Goal: Information Seeking & Learning: Learn about a topic

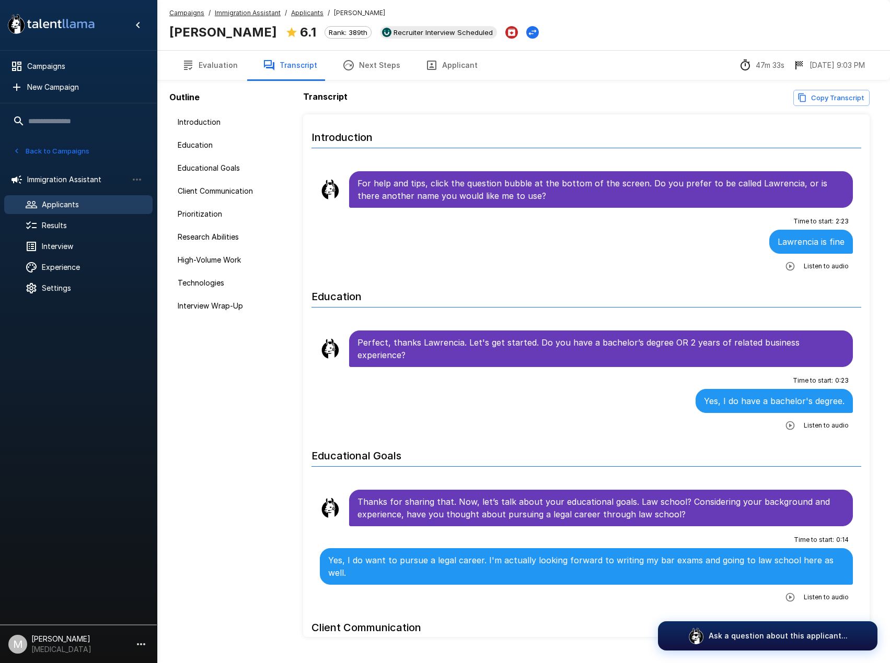
click at [313, 17] on span "Applicants" at bounding box center [307, 13] width 32 height 10
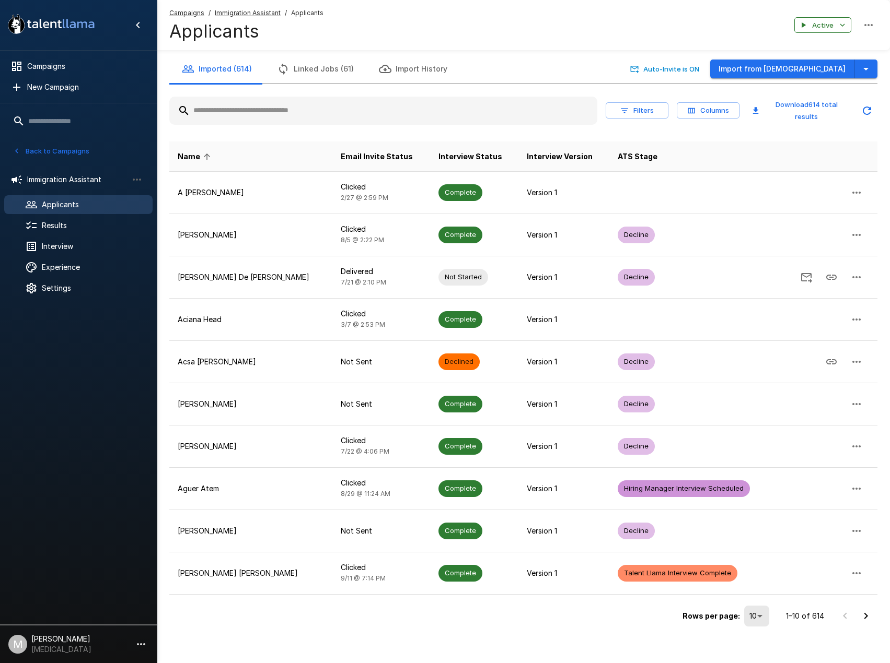
click at [413, 108] on input "text" at bounding box center [383, 110] width 428 height 19
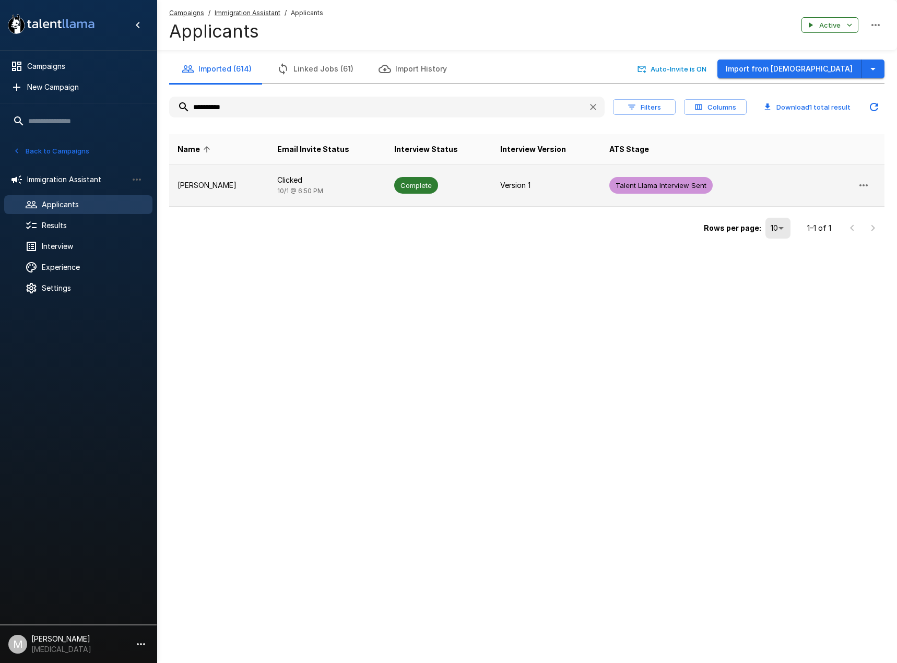
type input "**********"
click at [277, 193] on span "[DATE] 6:50 PM" at bounding box center [300, 191] width 46 height 8
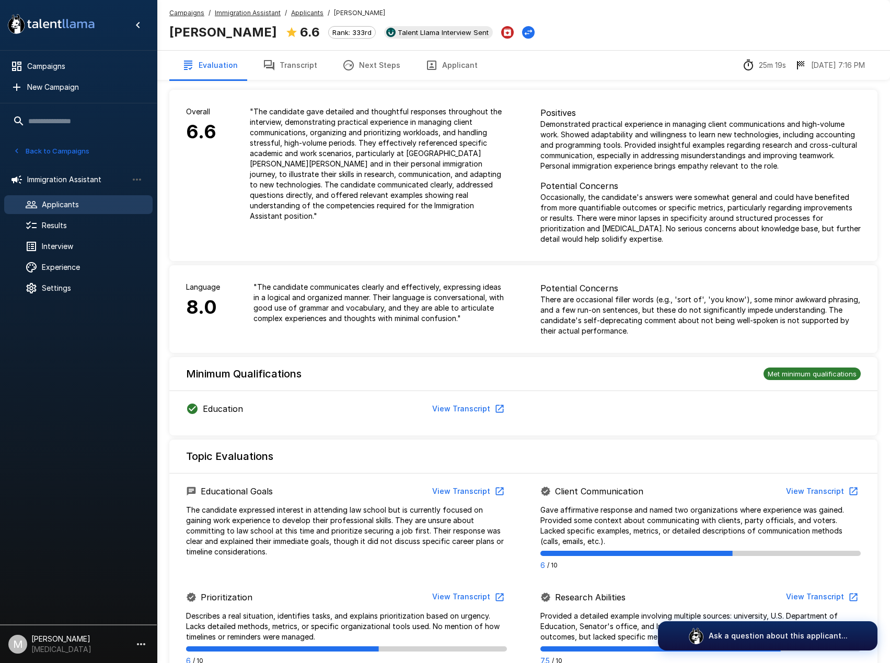
click at [271, 68] on icon "button" at bounding box center [269, 65] width 10 height 10
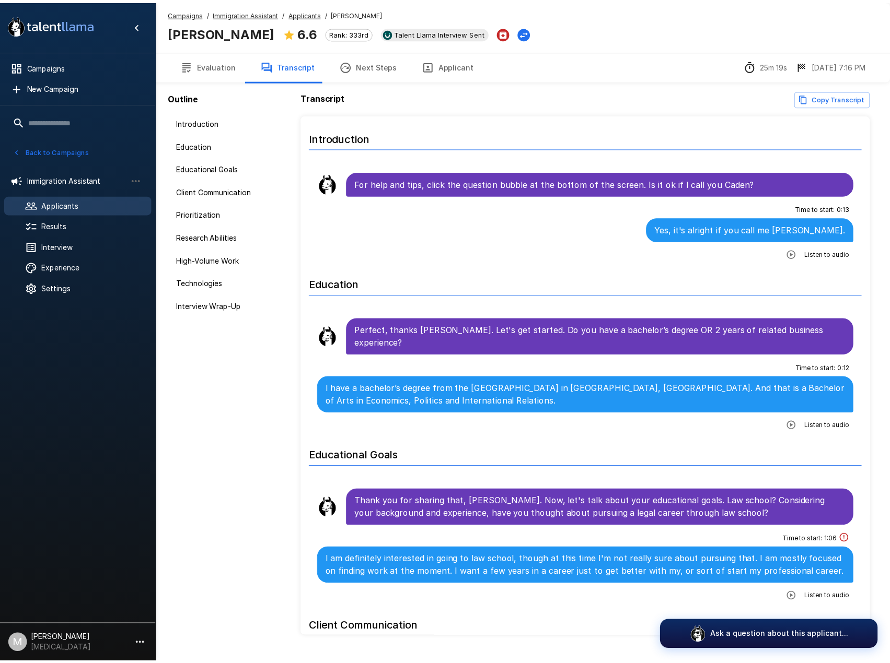
scroll to position [24, 0]
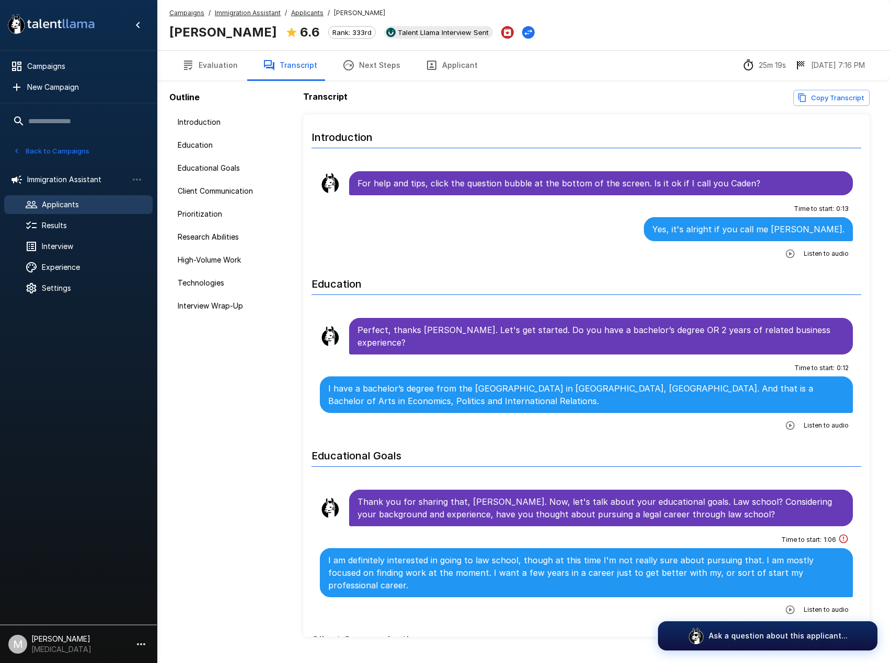
click at [228, 62] on button "Evaluation" at bounding box center [209, 65] width 81 height 29
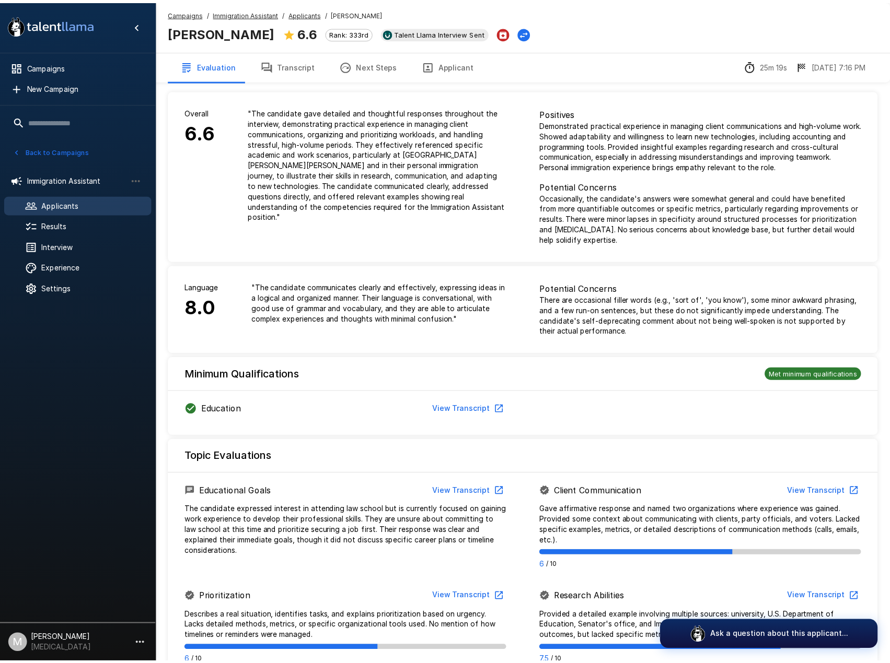
scroll to position [407, 0]
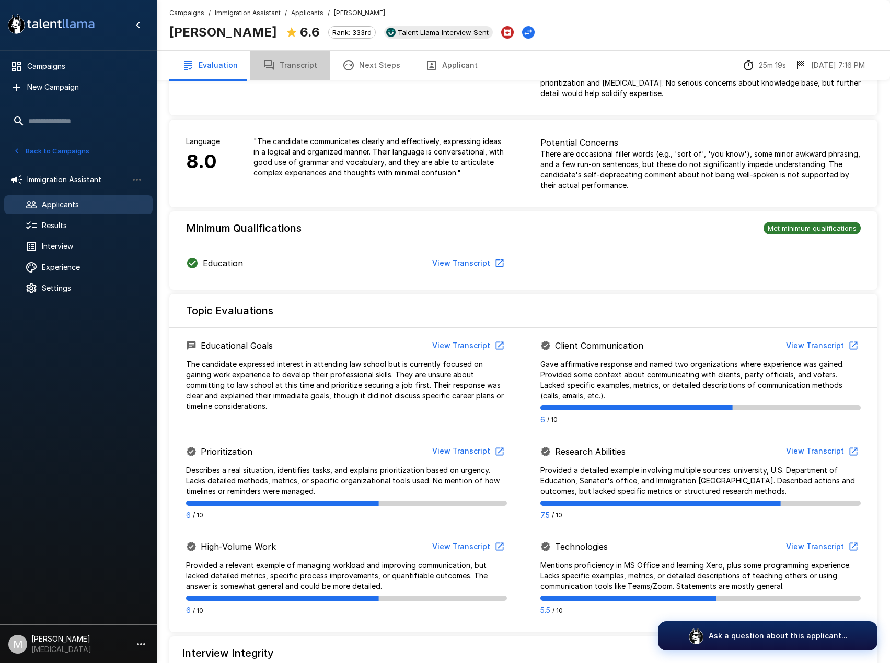
drag, startPoint x: 317, startPoint y: 74, endPoint x: 313, endPoint y: 68, distance: 7.5
click at [313, 68] on button "Transcript" at bounding box center [289, 65] width 79 height 29
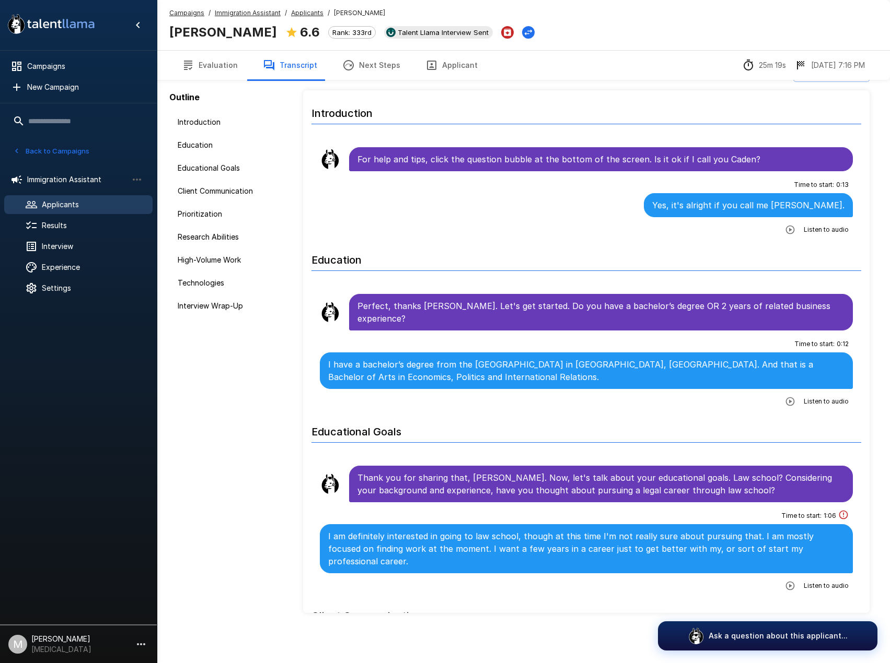
scroll to position [24, 0]
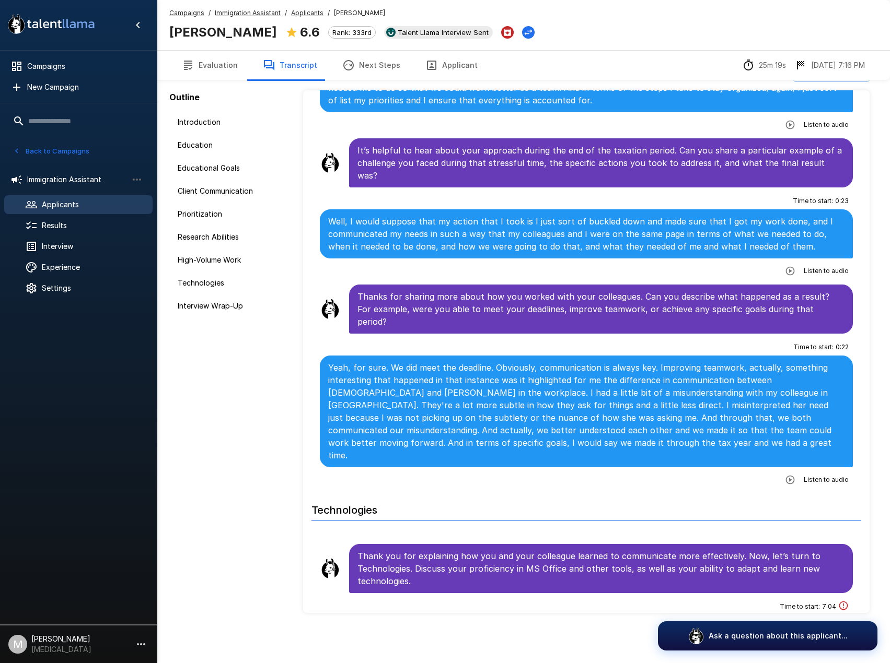
scroll to position [2168, 0]
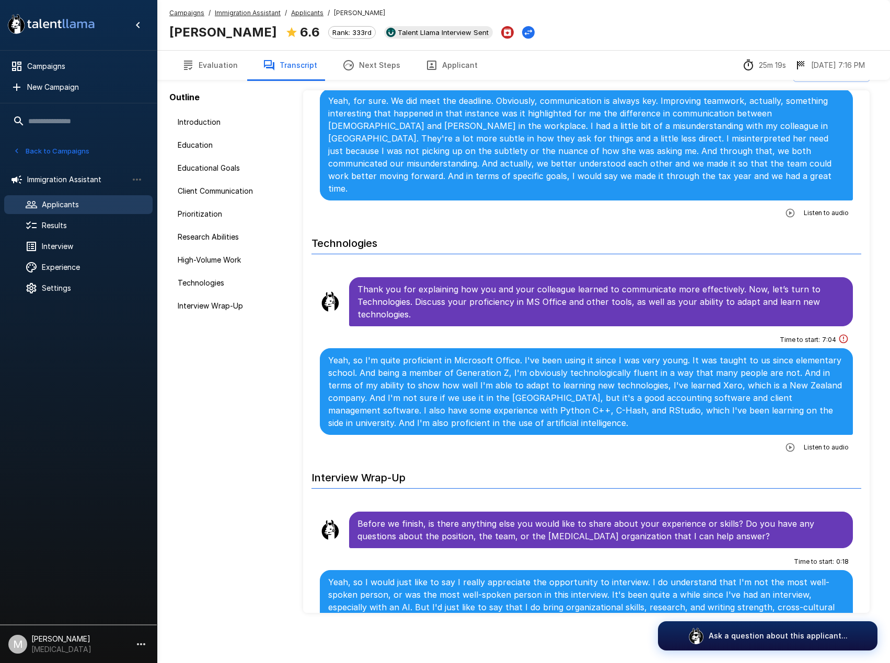
click at [377, 77] on button "Next Steps" at bounding box center [371, 65] width 83 height 29
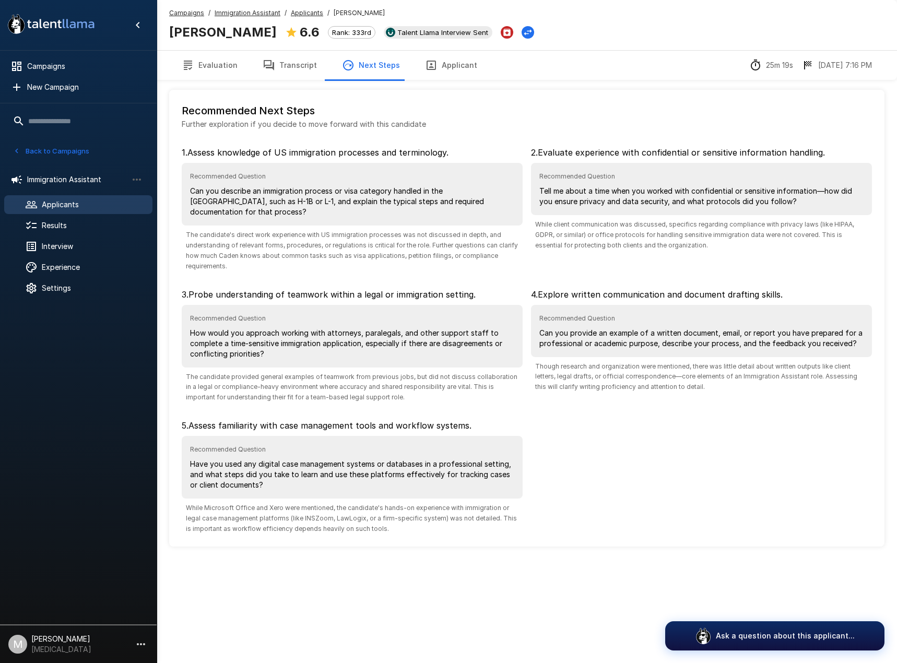
drag, startPoint x: 299, startPoint y: 62, endPoint x: 380, endPoint y: 66, distance: 80.6
click at [299, 61] on button "Transcript" at bounding box center [289, 65] width 79 height 29
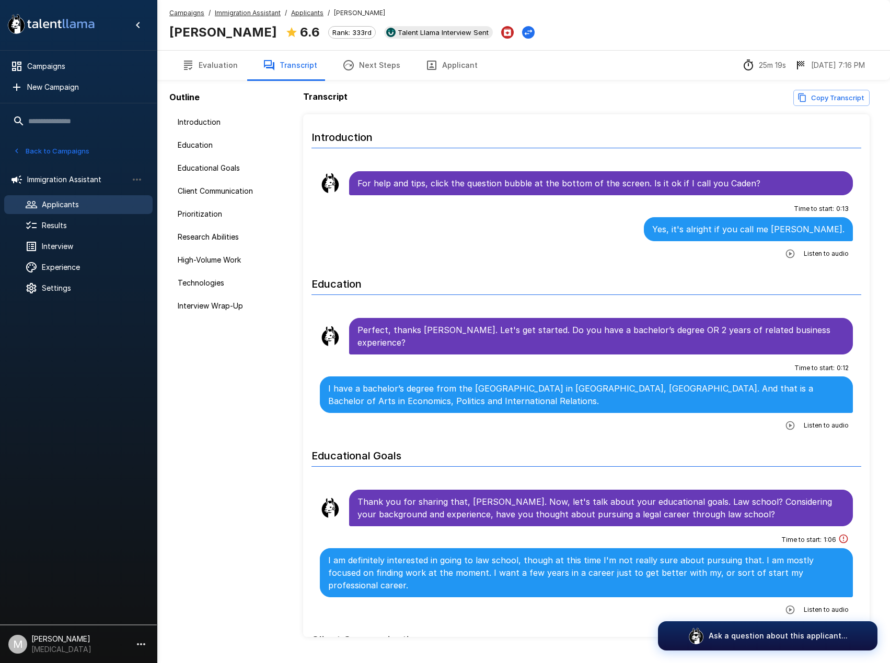
click at [845, 101] on button "Copy Transcript" at bounding box center [831, 98] width 76 height 16
click at [220, 64] on button "Evaluation" at bounding box center [209, 65] width 81 height 29
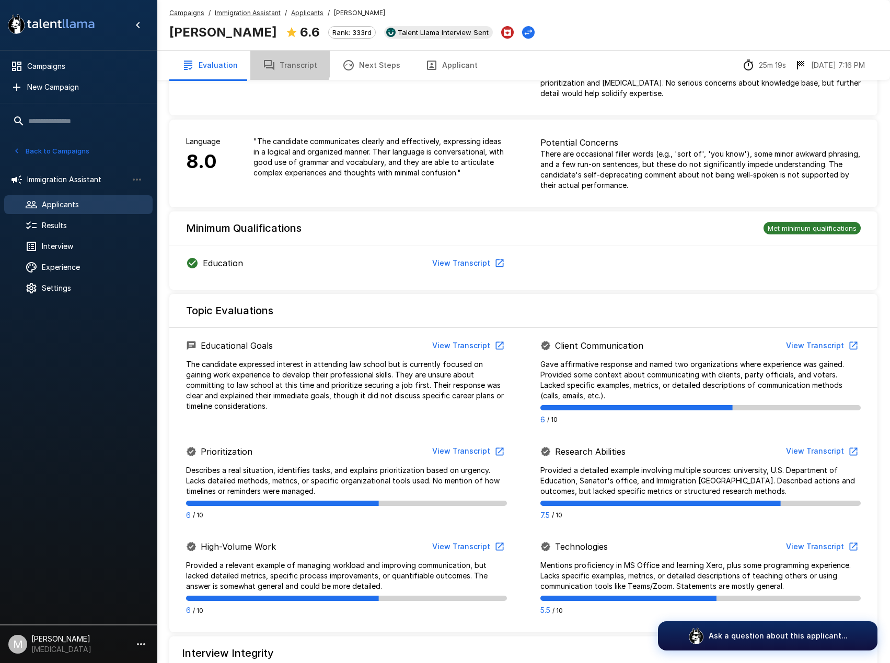
click at [276, 62] on button "Transcript" at bounding box center [289, 65] width 79 height 29
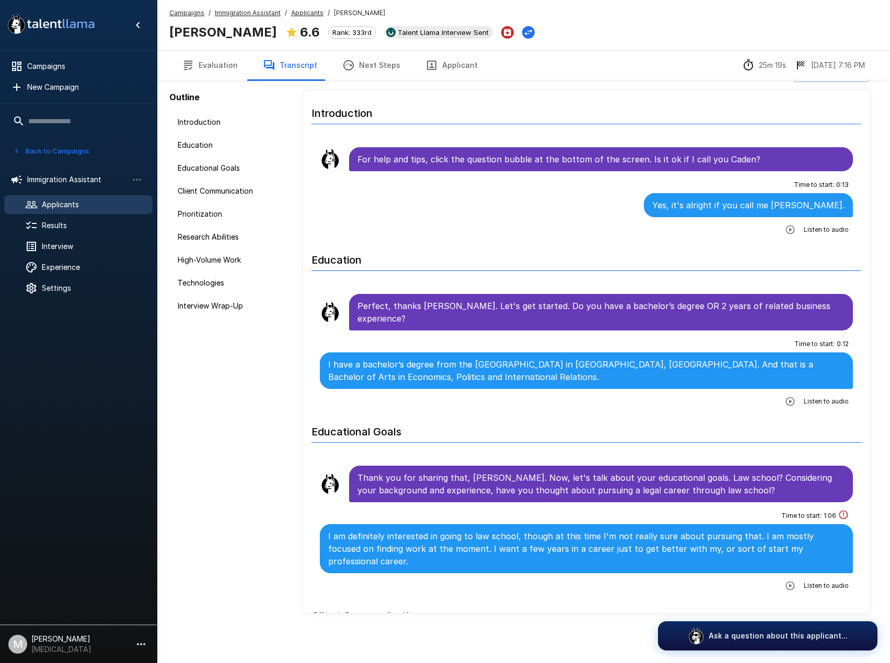
click at [449, 61] on button "Applicant" at bounding box center [451, 65] width 77 height 29
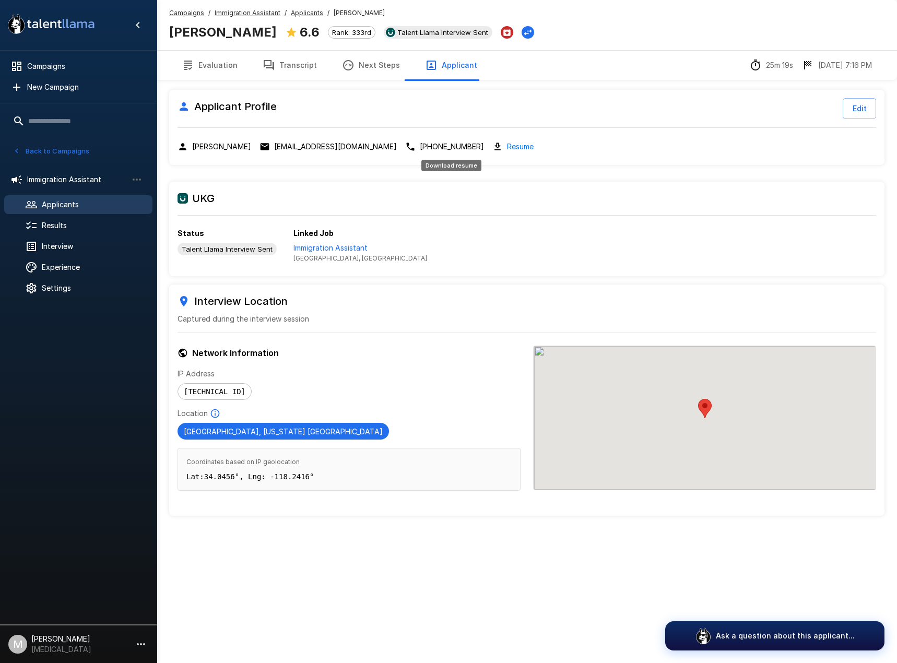
click at [507, 149] on link "Resume" at bounding box center [520, 147] width 27 height 12
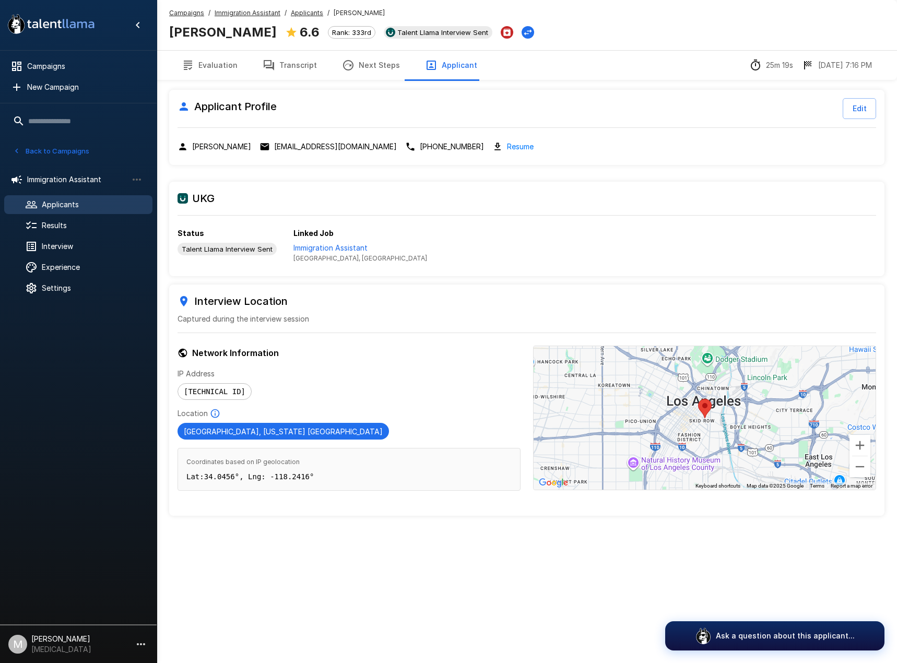
click at [265, 62] on icon "button" at bounding box center [269, 65] width 13 height 13
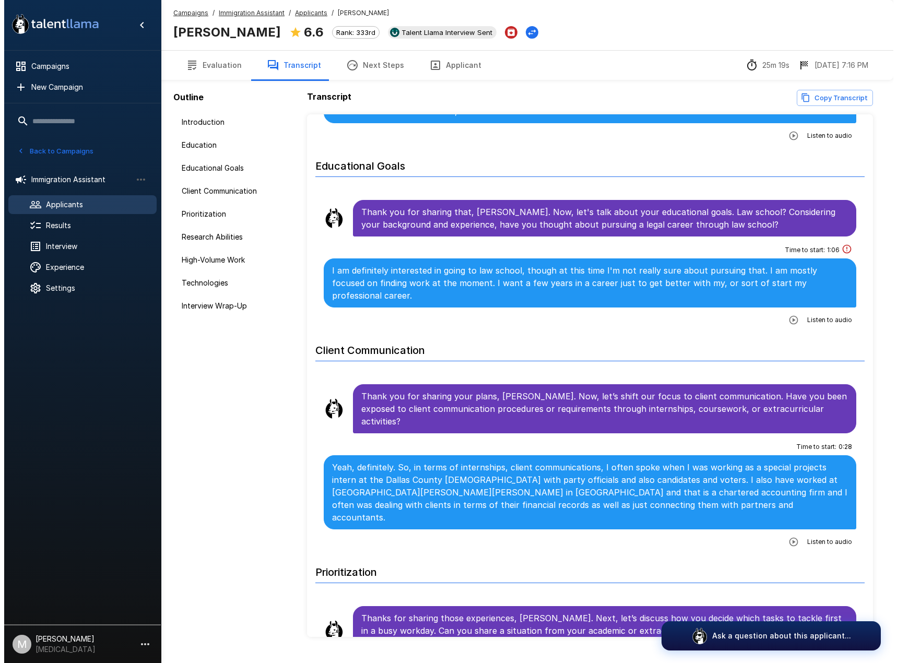
scroll to position [261, 0]
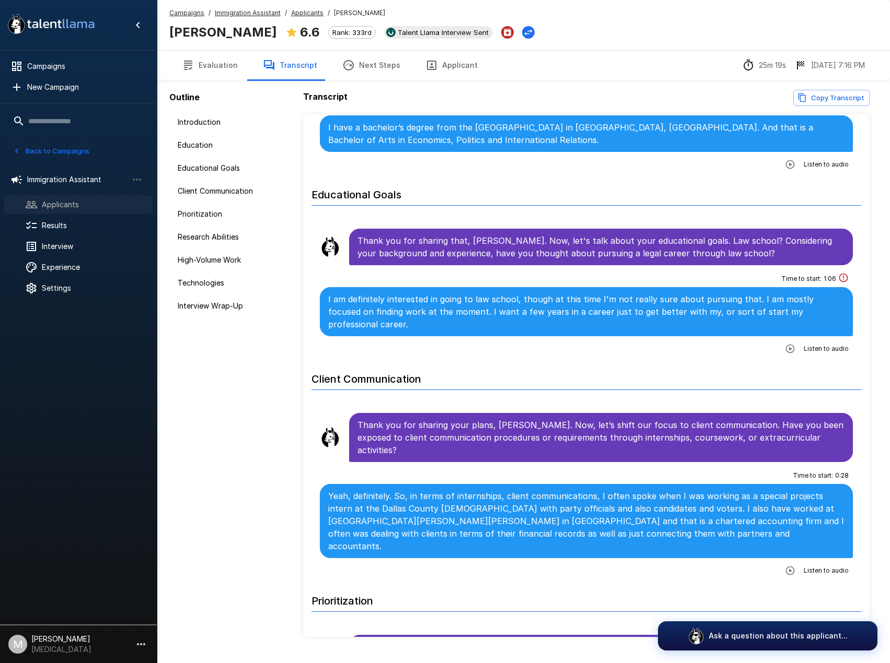
click at [62, 199] on div "Applicants" at bounding box center [78, 204] width 148 height 19
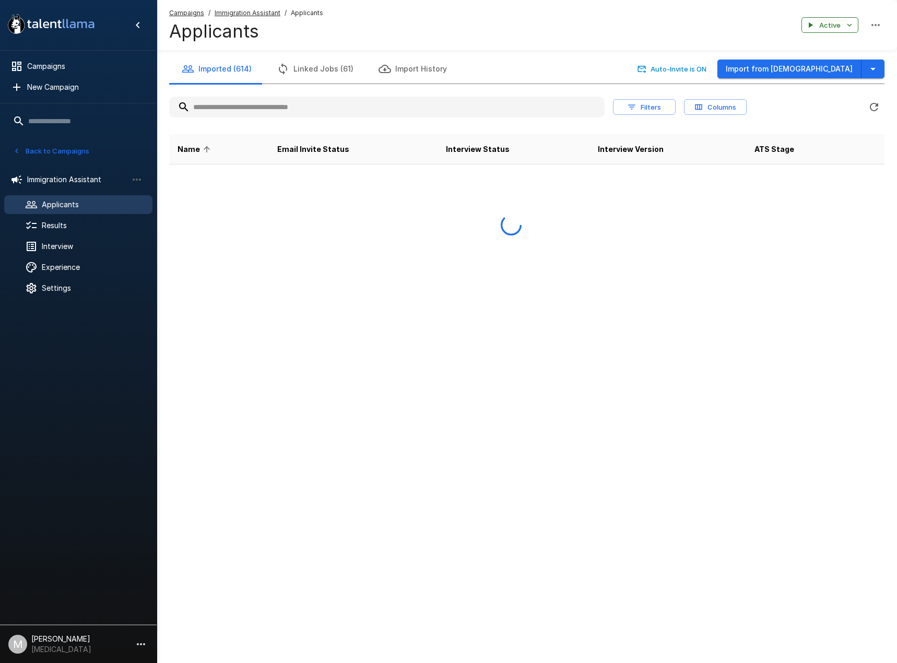
click at [272, 106] on input "text" at bounding box center [387, 107] width 436 height 19
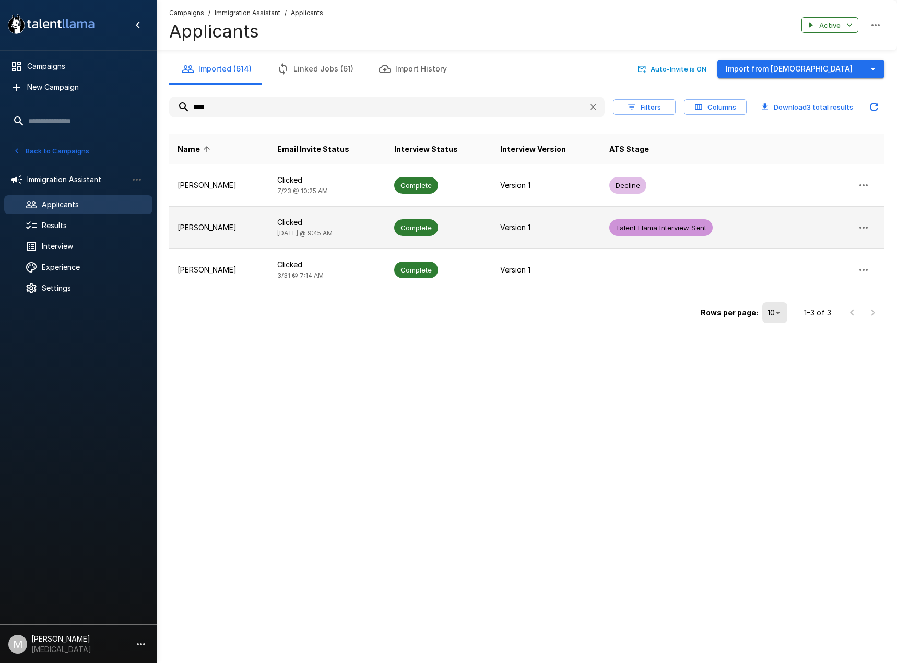
type input "****"
click at [260, 233] on td "[PERSON_NAME]" at bounding box center [219, 228] width 100 height 42
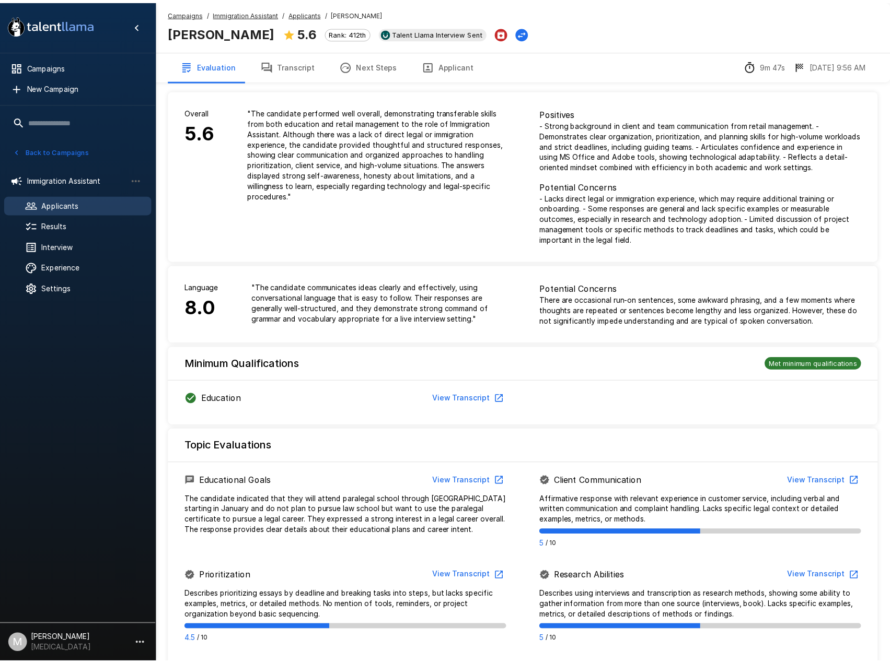
scroll to position [386, 0]
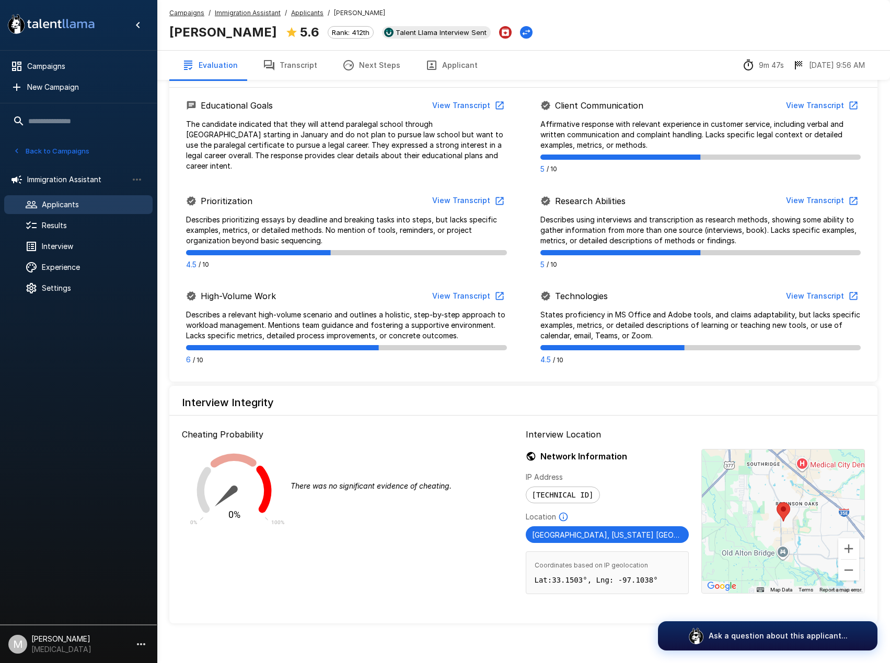
click at [299, 82] on div "Topic Evaluations Educational Goals View Transcript The candidate indicated tha…" at bounding box center [523, 218] width 708 height 329
click at [303, 63] on button "Transcript" at bounding box center [289, 65] width 79 height 29
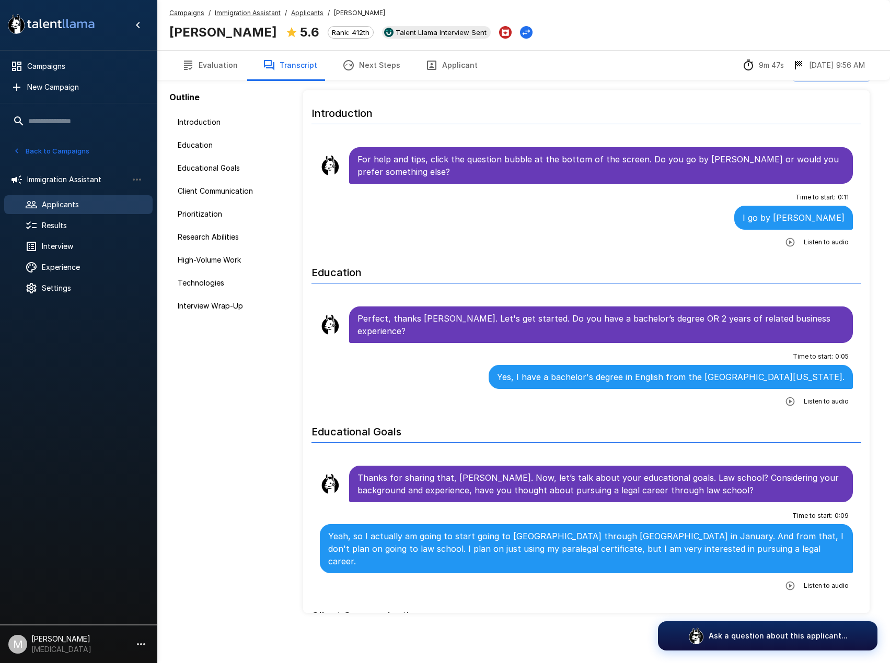
scroll to position [24, 0]
click at [354, 68] on button "Next Steps" at bounding box center [371, 65] width 83 height 29
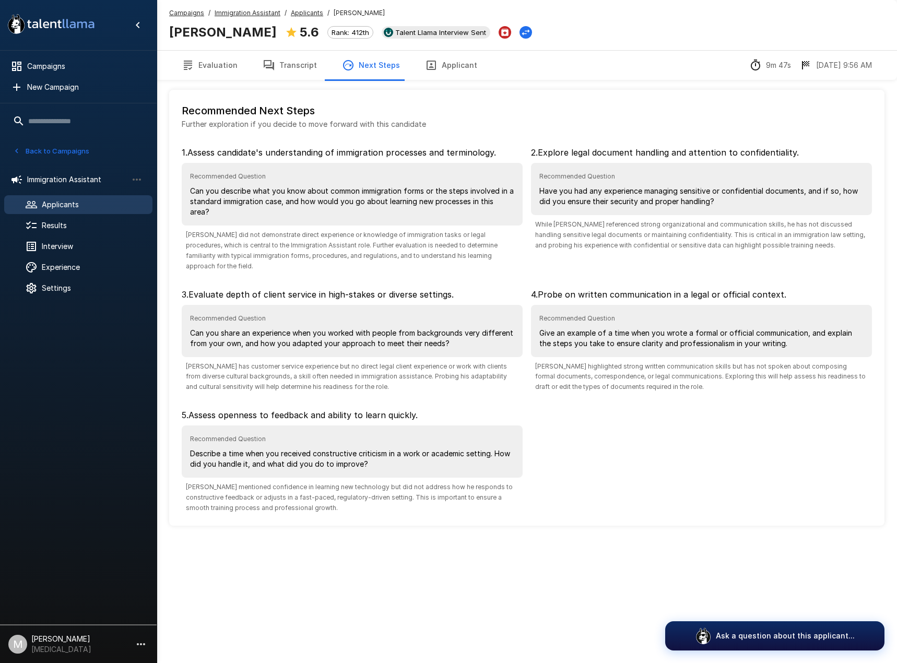
click at [300, 68] on button "Transcript" at bounding box center [289, 65] width 79 height 29
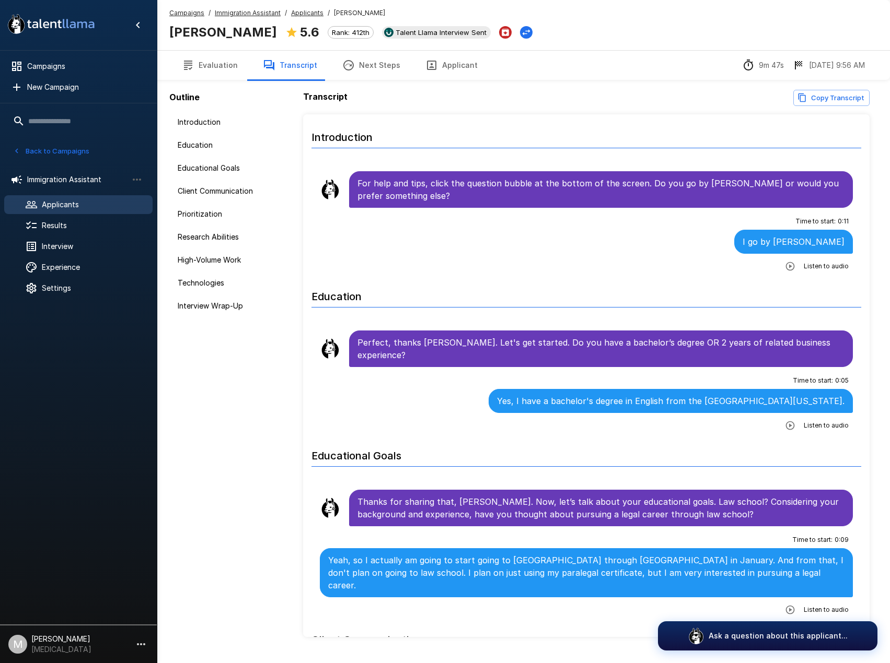
click at [825, 97] on button "Copy Transcript" at bounding box center [831, 98] width 76 height 16
click at [827, 91] on button "Copy Transcript" at bounding box center [831, 98] width 76 height 16
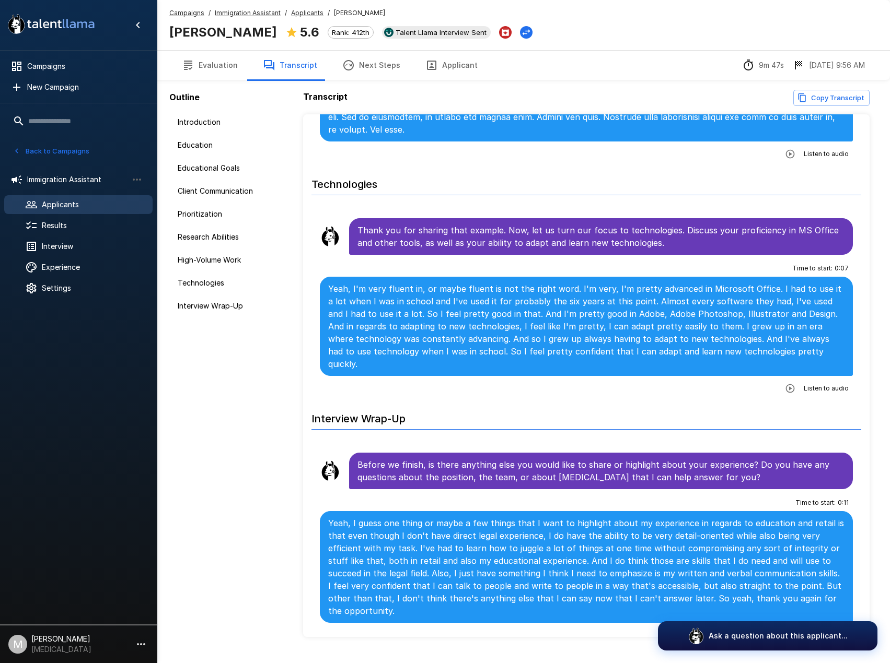
scroll to position [1620, 0]
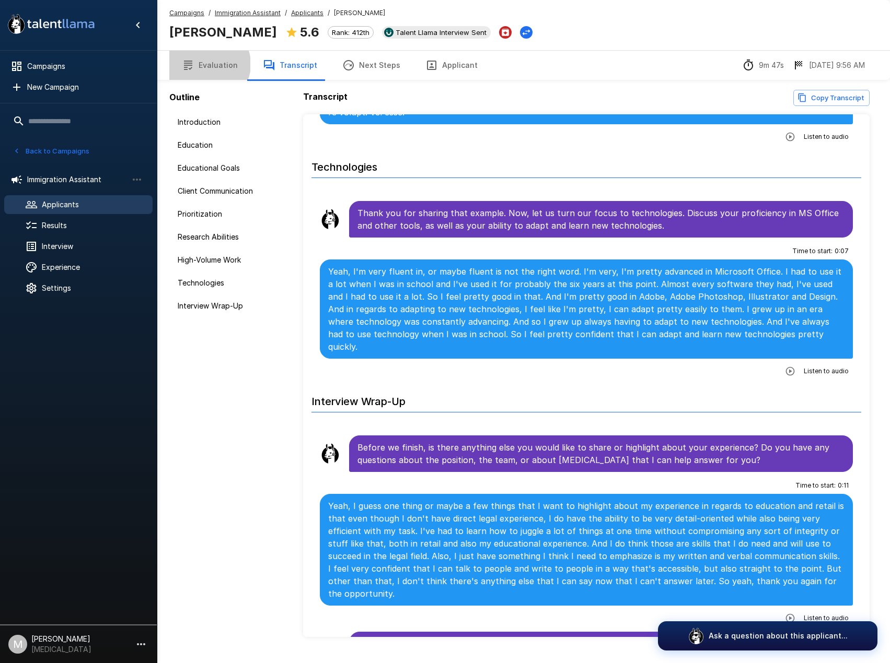
click at [206, 64] on button "Evaluation" at bounding box center [209, 65] width 81 height 29
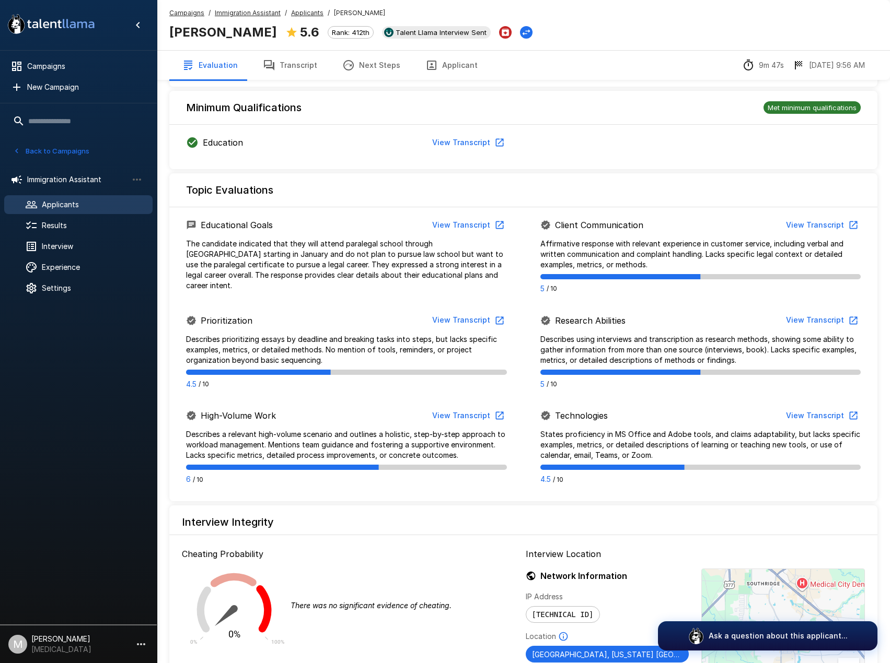
scroll to position [396, 0]
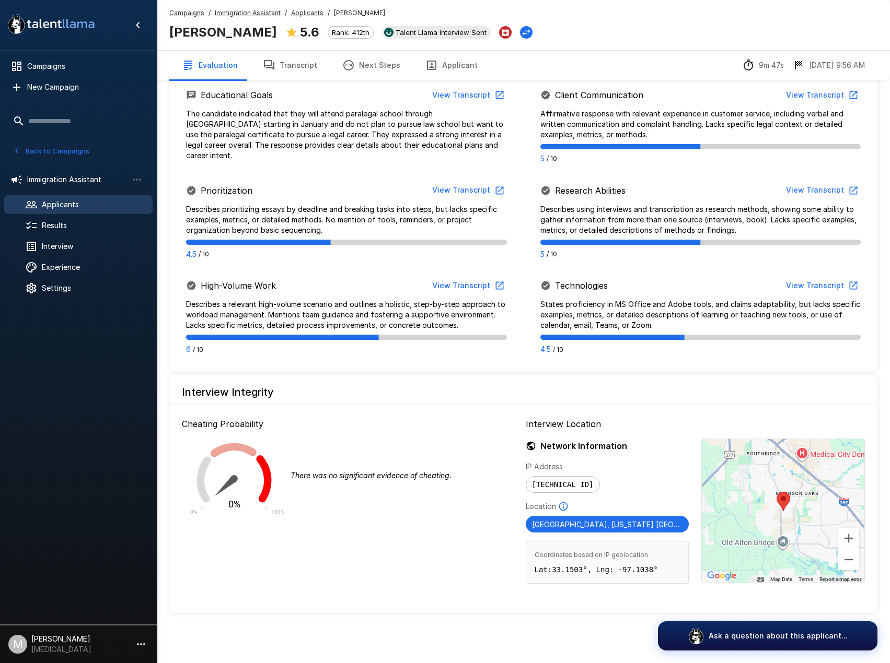
click at [461, 96] on button "View Transcript" at bounding box center [467, 95] width 79 height 19
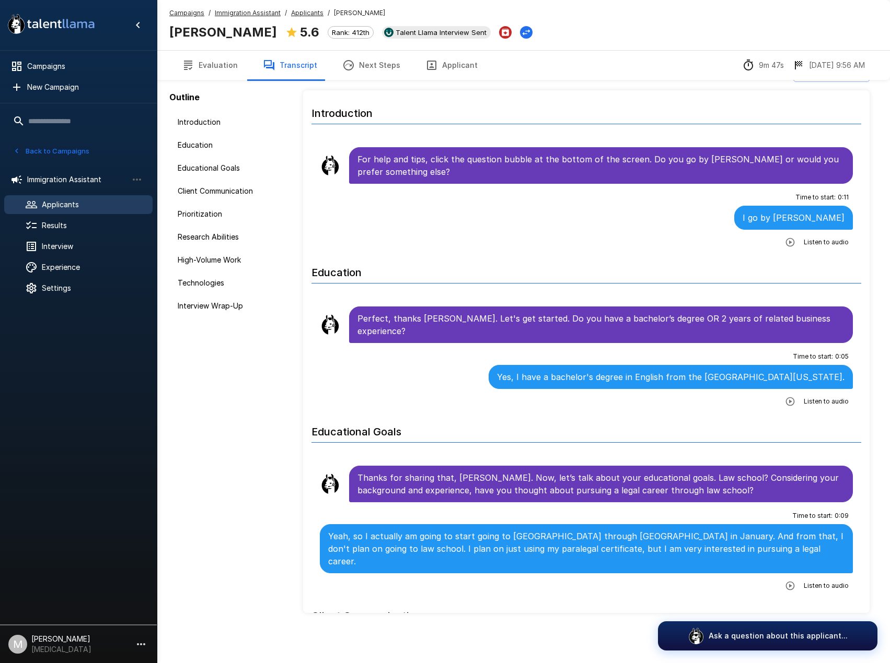
scroll to position [24, 0]
